Goal: Navigation & Orientation: Find specific page/section

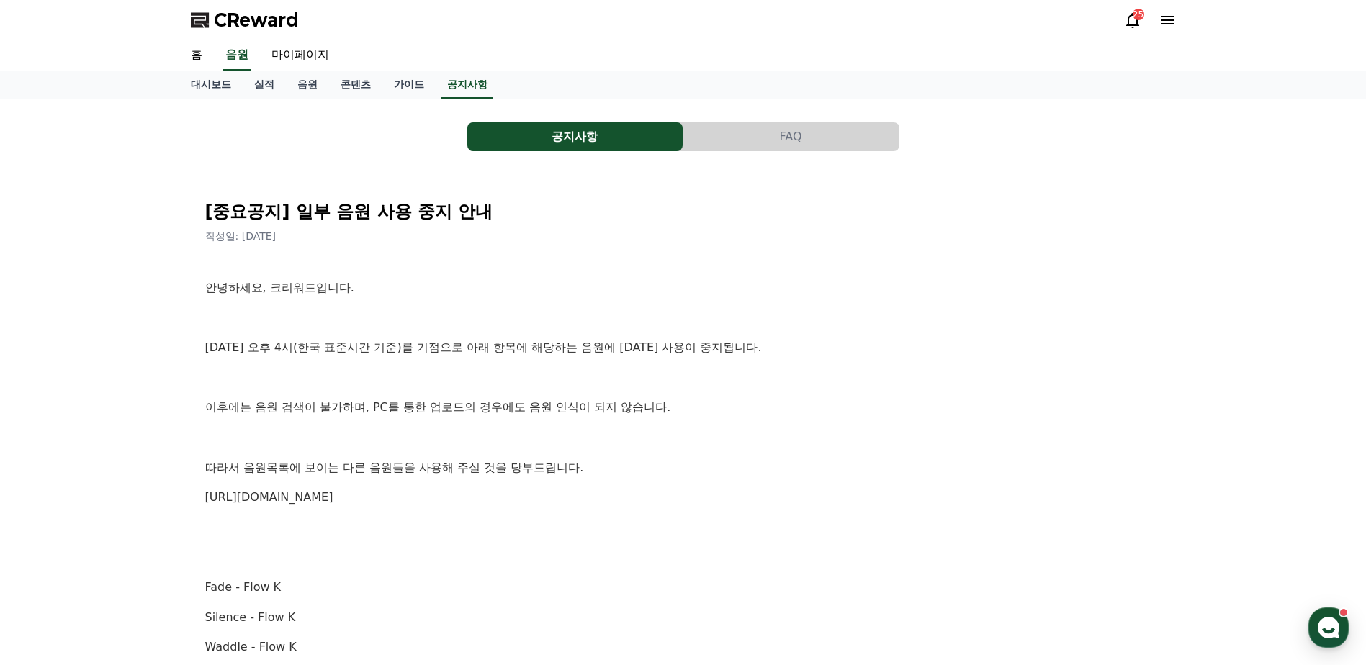
click at [271, 14] on span "CReward" at bounding box center [256, 20] width 85 height 23
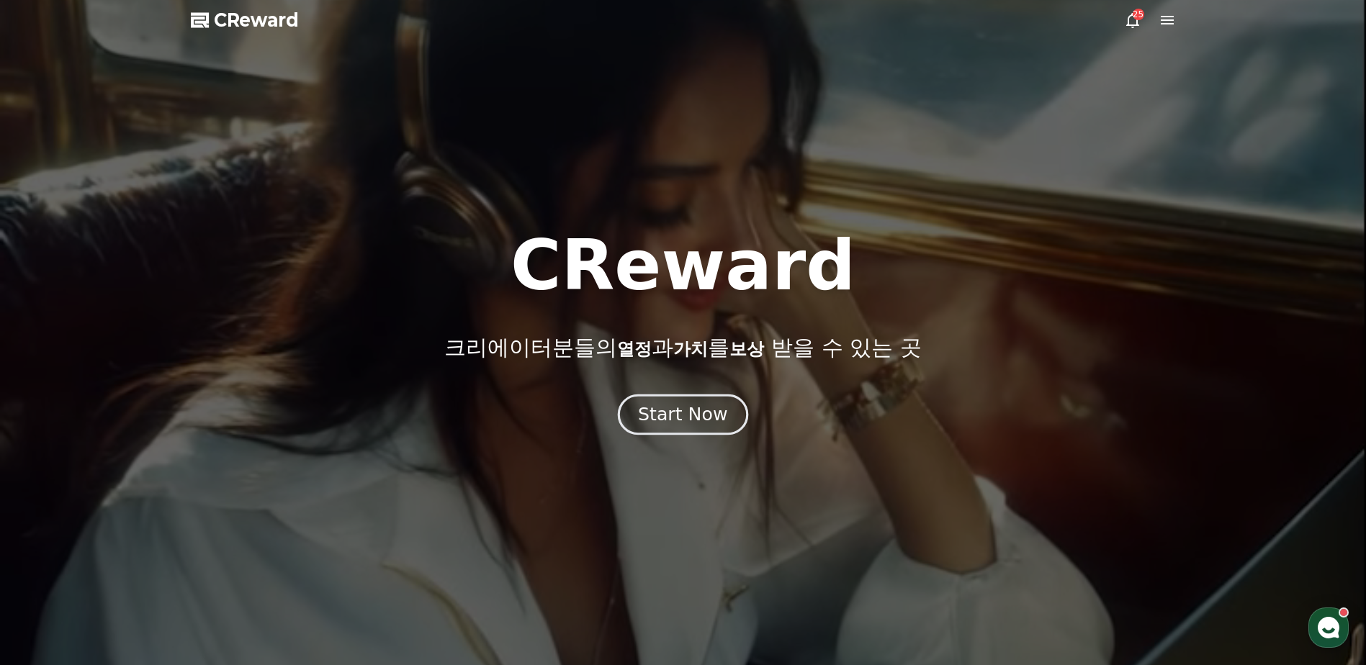
click at [703, 395] on button "Start Now" at bounding box center [683, 414] width 130 height 41
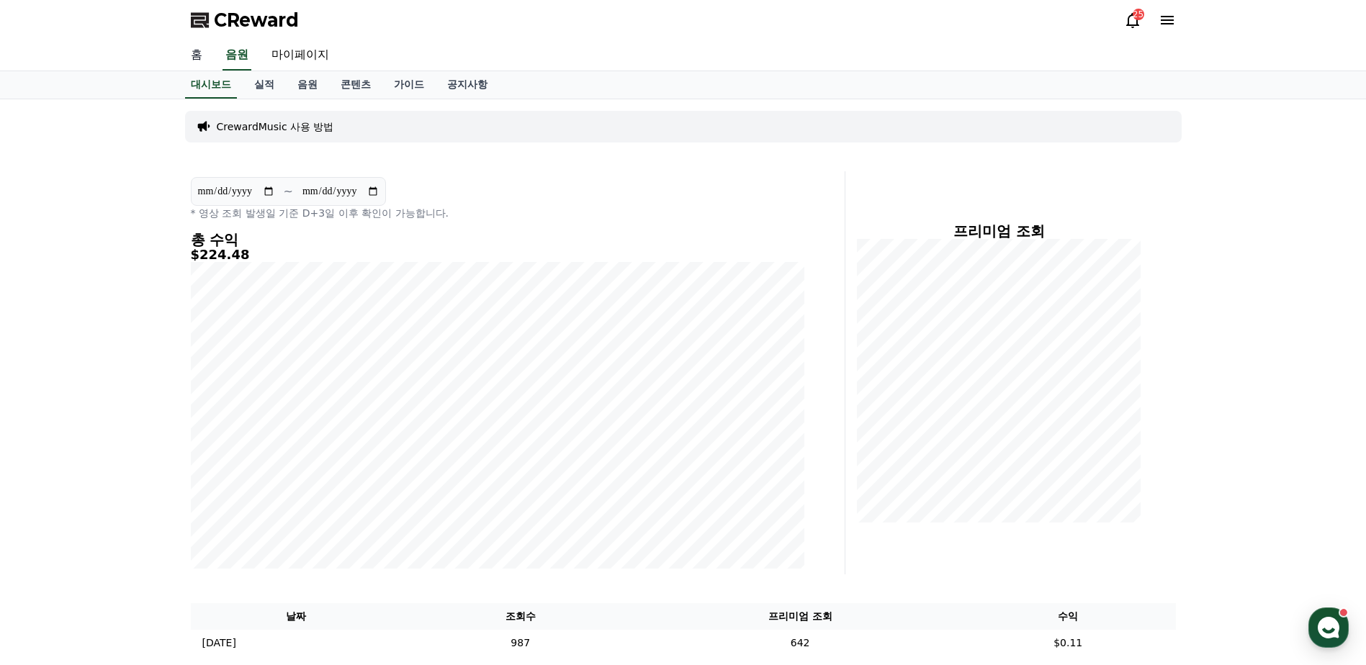
click at [209, 60] on link "홈" at bounding box center [196, 55] width 35 height 30
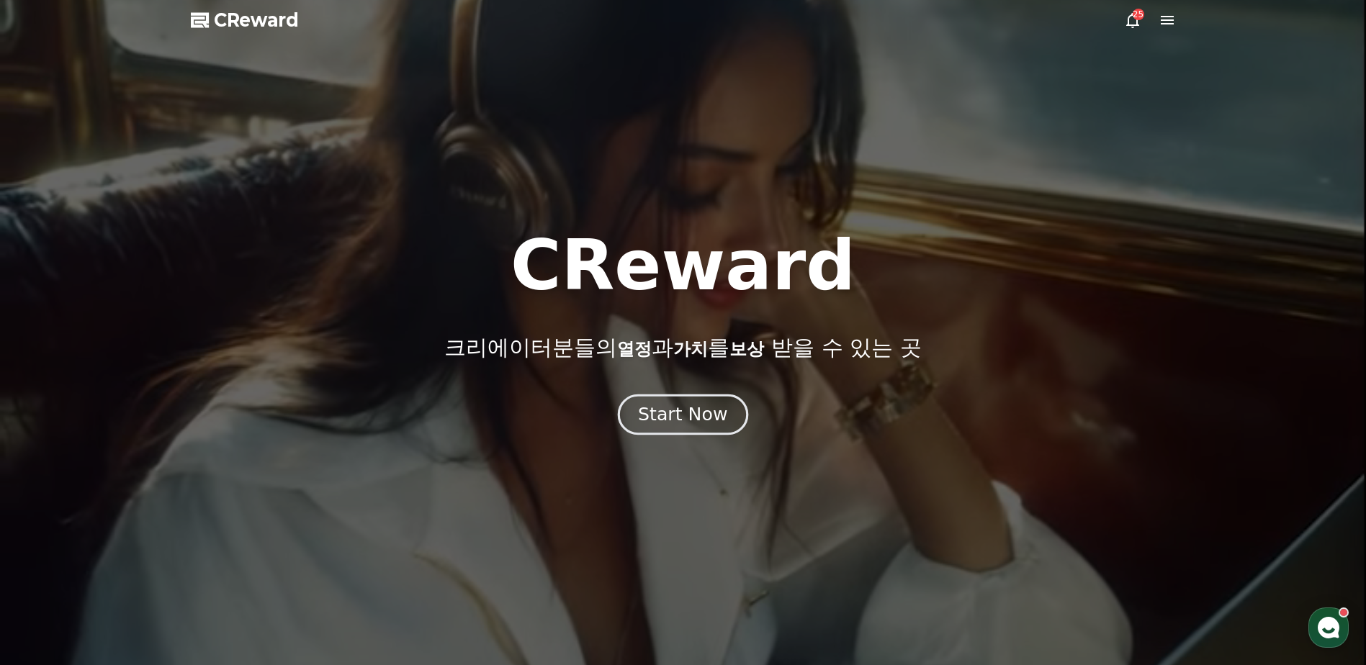
click at [709, 415] on div "Start Now" at bounding box center [682, 414] width 89 height 24
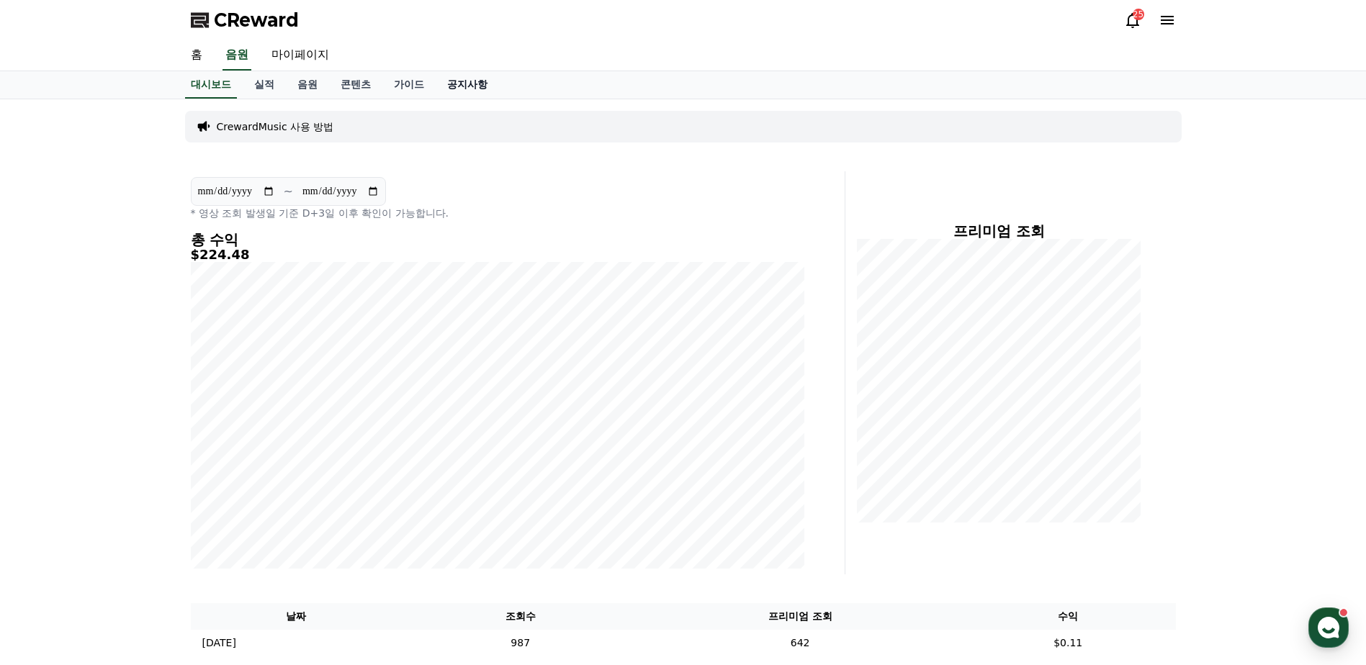
click at [469, 91] on link "공지사항" at bounding box center [467, 84] width 63 height 27
